Goal: Transaction & Acquisition: Purchase product/service

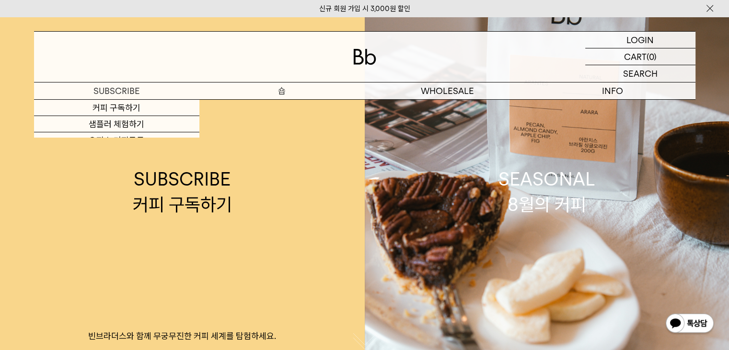
click at [275, 91] on p "숍" at bounding box center [281, 90] width 165 height 17
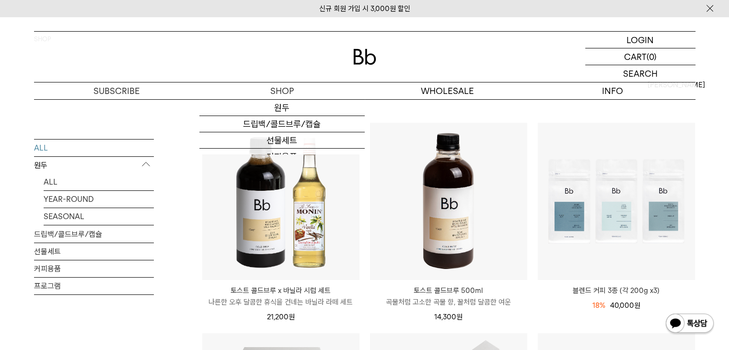
scroll to position [192, 0]
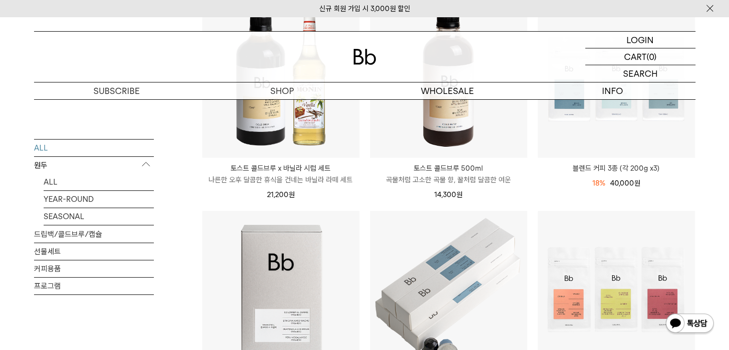
click at [713, 8] on img at bounding box center [710, 8] width 10 height 10
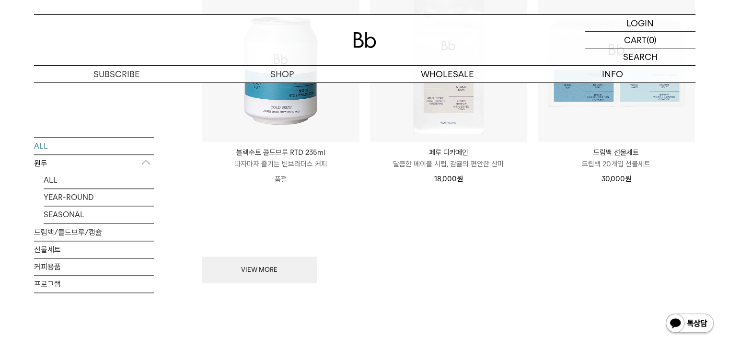
scroll to position [1343, 0]
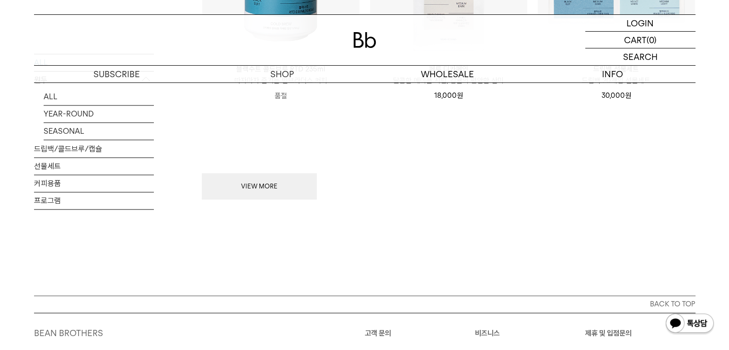
click at [40, 98] on ul "ALL YEAR-ROUND SEASONAL" at bounding box center [94, 114] width 120 height 52
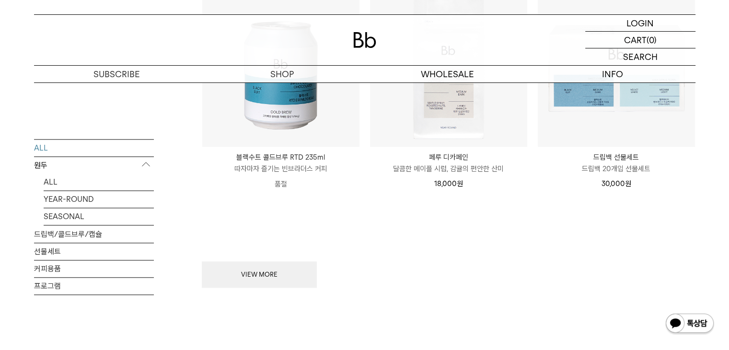
scroll to position [1135, 0]
